Goal: Transaction & Acquisition: Download file/media

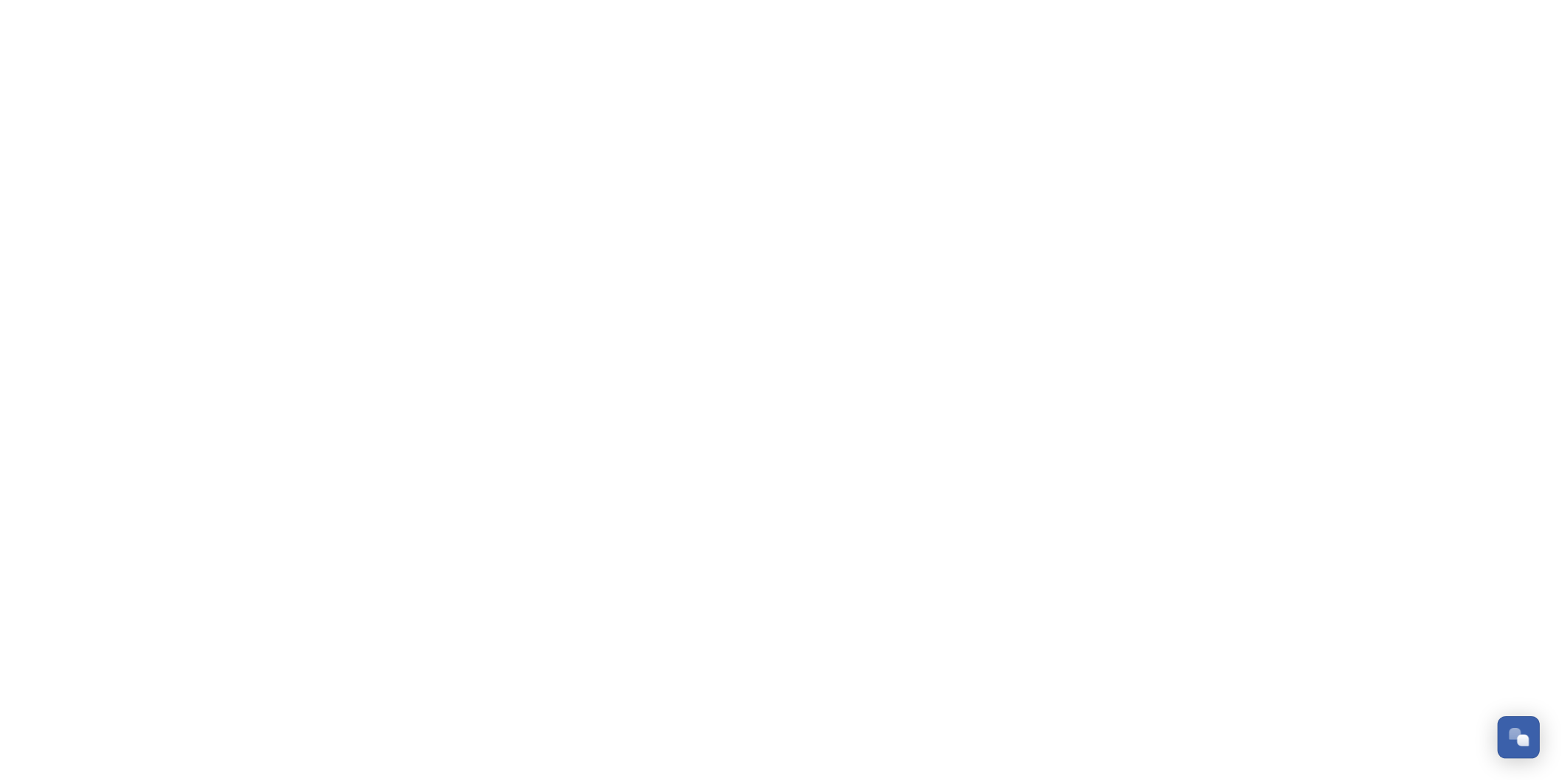
scroll to position [624, 0]
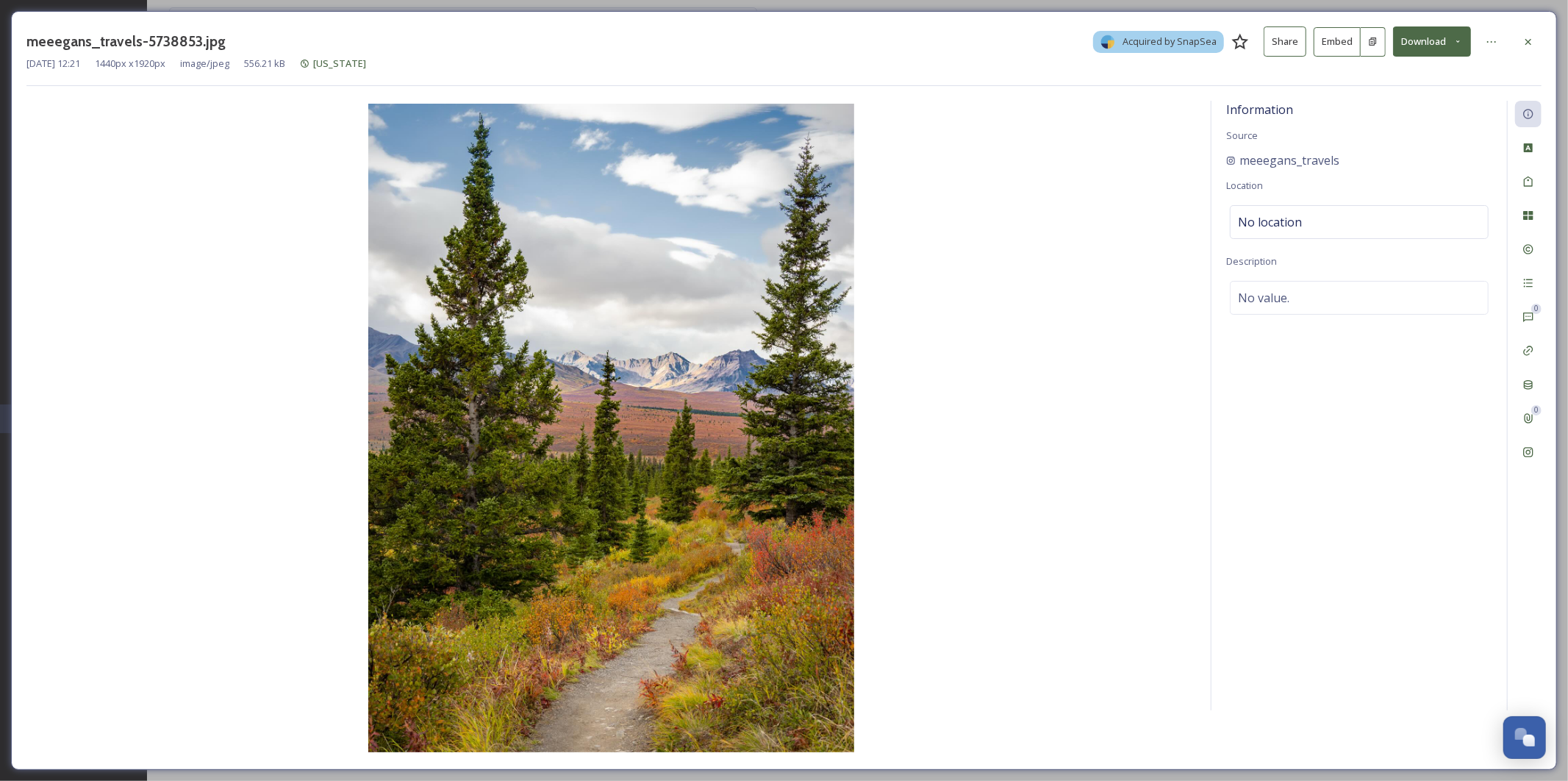
click at [1430, 44] on button "Download" at bounding box center [1432, 41] width 78 height 30
click at [1390, 79] on span "Download Original (1440 x 1920)" at bounding box center [1394, 75] width 139 height 14
click at [1531, 47] on icon at bounding box center [1528, 42] width 12 height 12
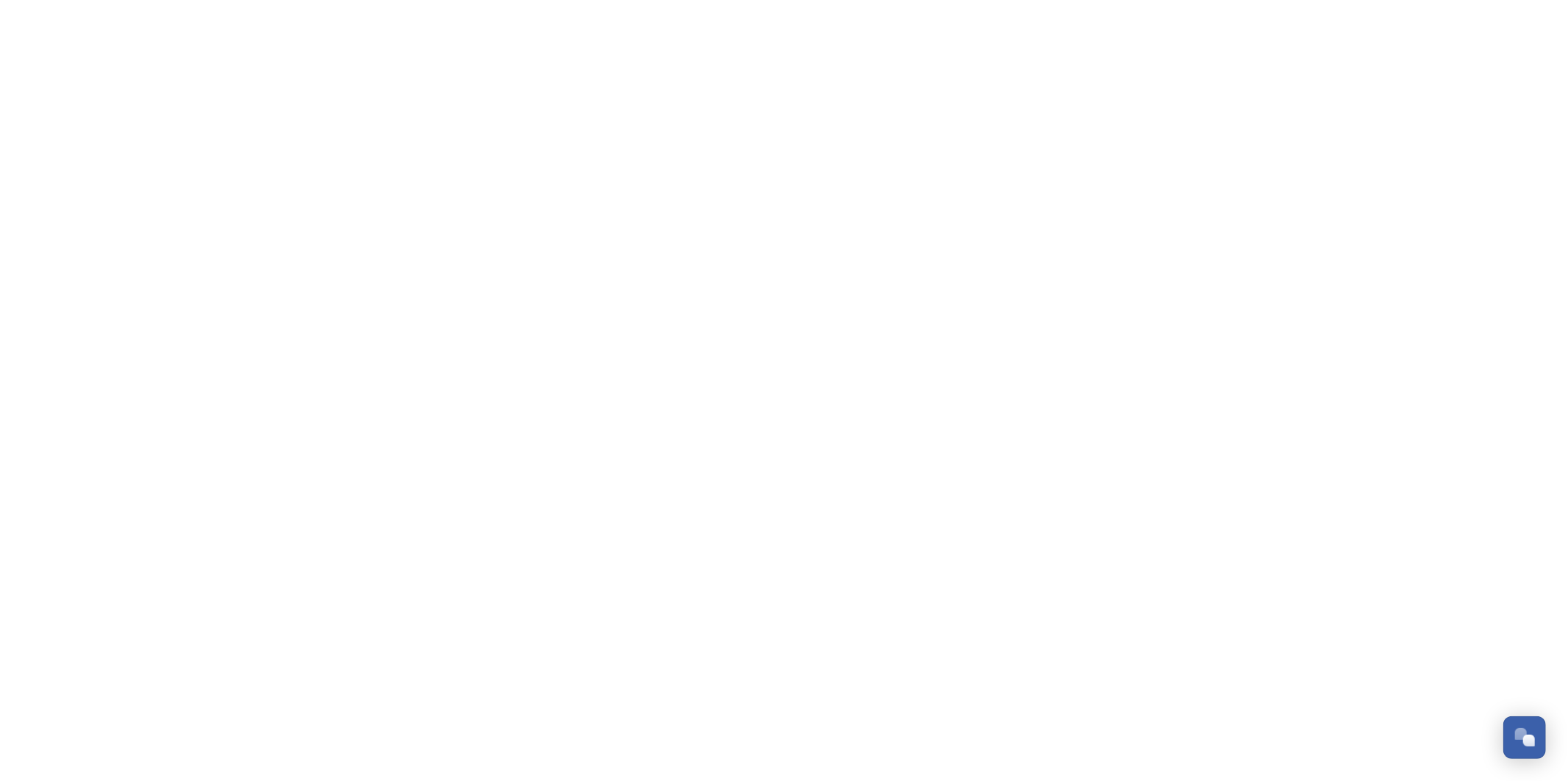
scroll to position [621, 0]
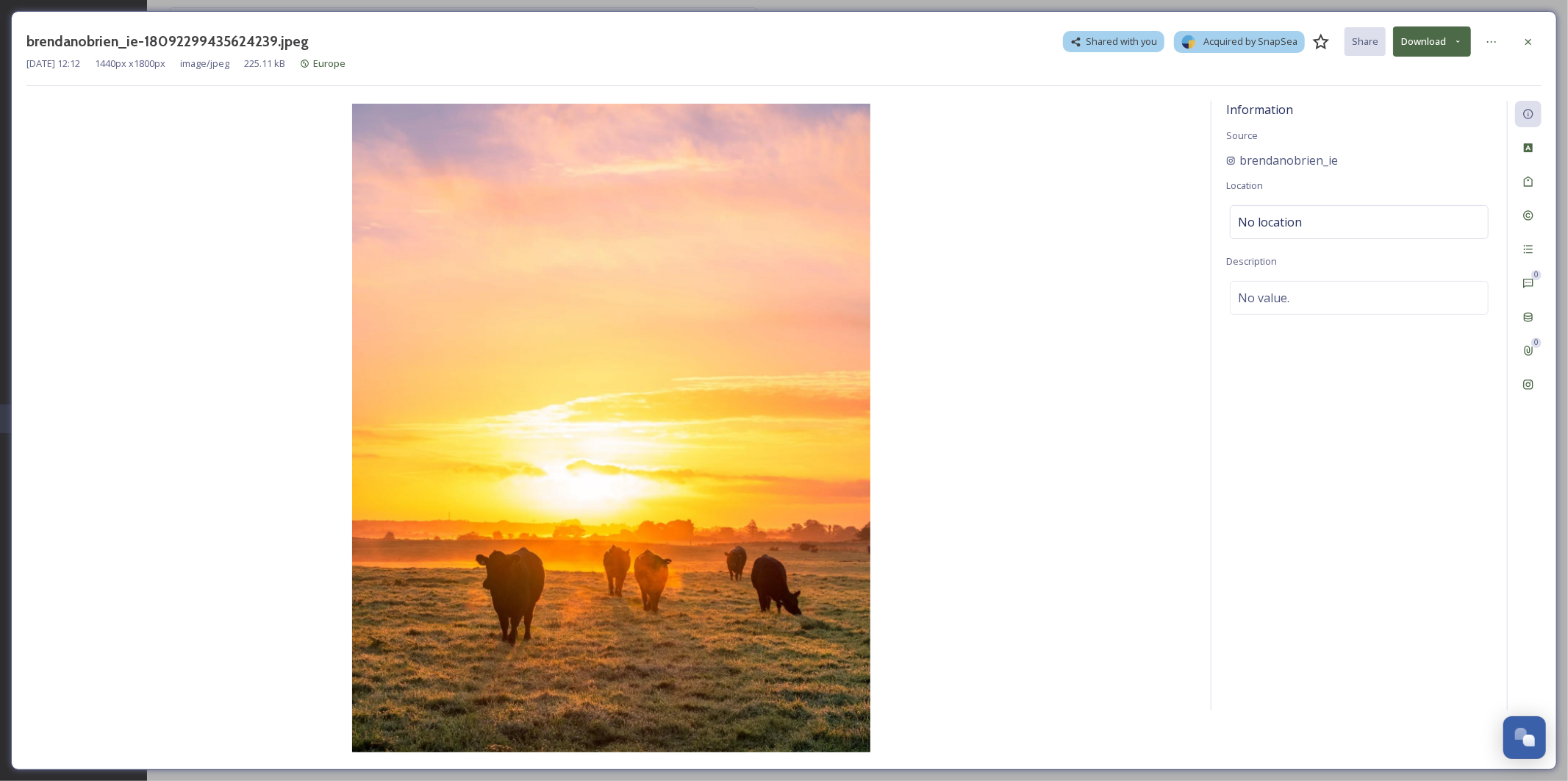
click at [1452, 45] on button "Download" at bounding box center [1432, 41] width 78 height 30
click at [1377, 75] on span "Download Original (1440 x 1800)" at bounding box center [1394, 75] width 139 height 14
